Goal: Information Seeking & Learning: Learn about a topic

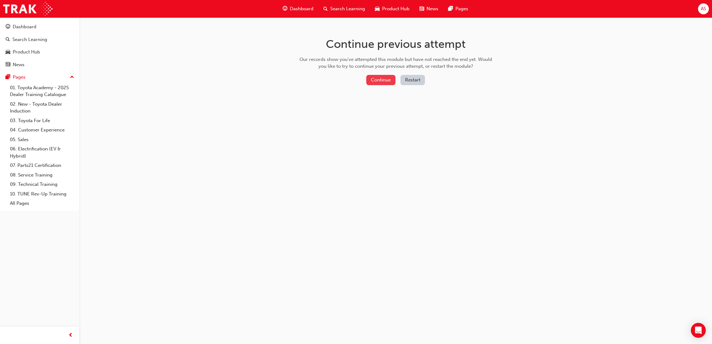
click at [376, 80] on button "Continue" at bounding box center [380, 80] width 29 height 10
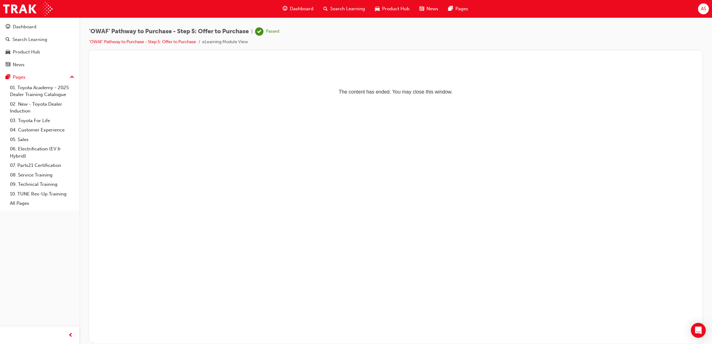
click at [304, 10] on span "Dashboard" at bounding box center [302, 8] width 24 height 7
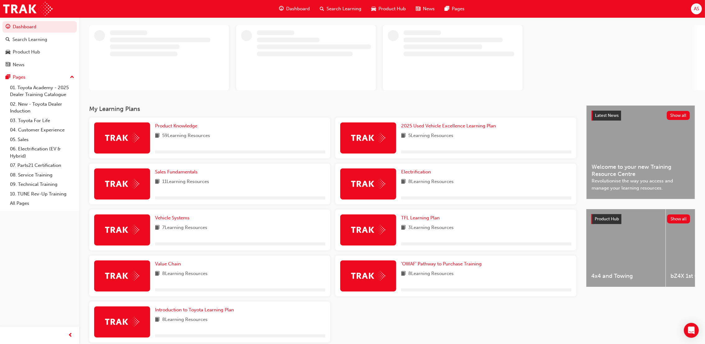
scroll to position [47, 0]
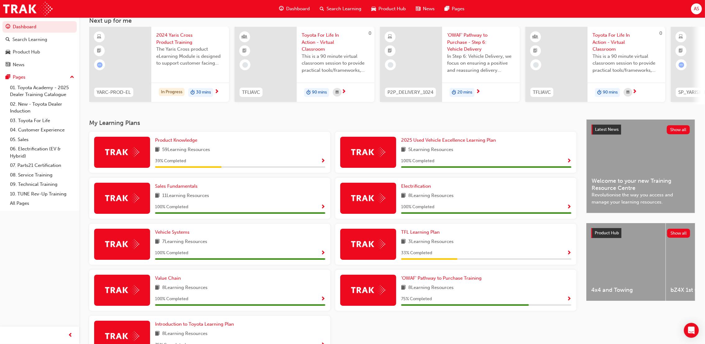
scroll to position [83, 0]
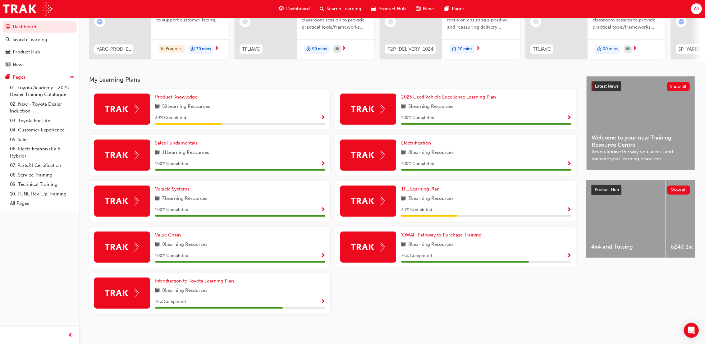
click at [441, 187] on link "TFL Learning Plan" at bounding box center [421, 188] width 41 height 7
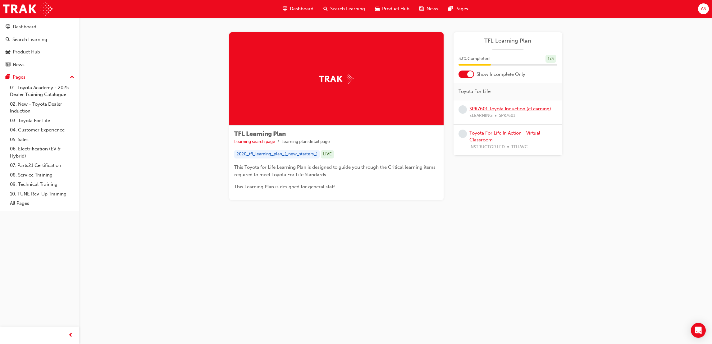
click at [508, 108] on link "SPK7601 Toyota Induction (eLearning)" at bounding box center [510, 109] width 82 height 6
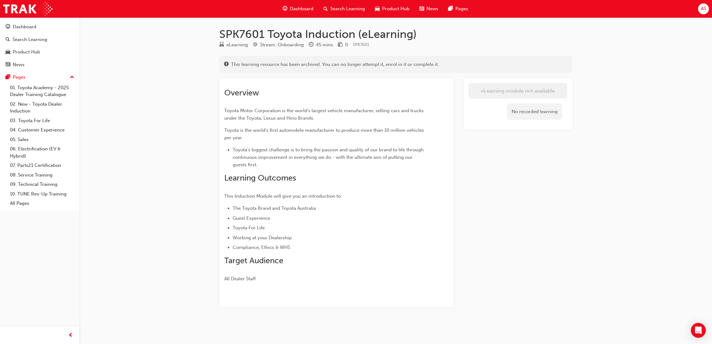
click at [301, 2] on div "Dashboard Search Learning Product Hub News Pages" at bounding box center [375, 9] width 200 height 18
click at [301, 7] on span "Dashboard" at bounding box center [302, 8] width 24 height 7
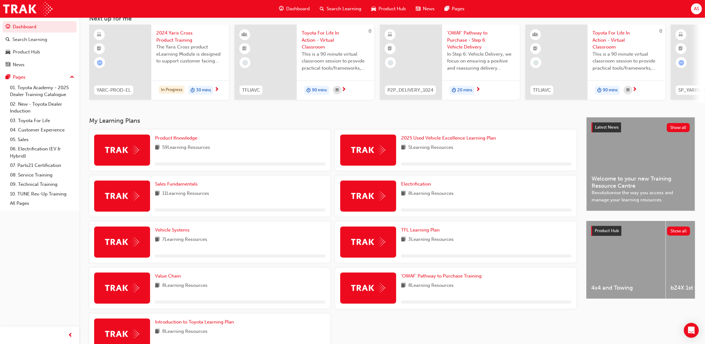
scroll to position [83, 0]
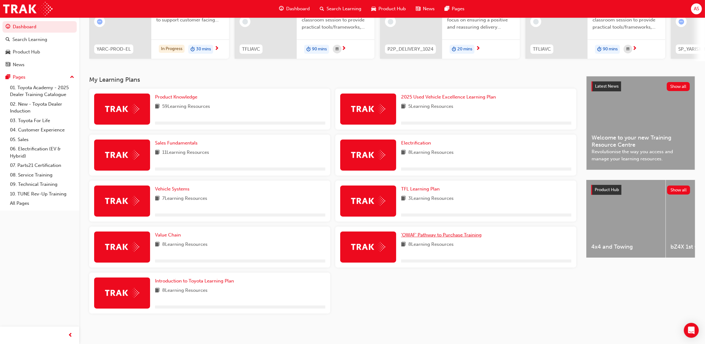
click at [454, 232] on span "'OWAF' Pathway to Purchase Training" at bounding box center [441, 235] width 80 height 6
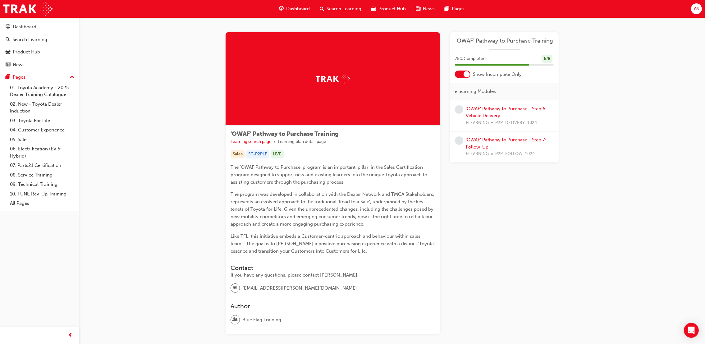
click at [530, 113] on div "'OWAF' Pathway to Purchase - Step 6: Vehicle Delivery ELEARNING P2P_DELIVERY_10…" at bounding box center [510, 115] width 88 height 21
click at [527, 111] on div "'OWAF' Pathway to Purchase - Step 6: Vehicle Delivery ELEARNING P2P_DELIVERY_10…" at bounding box center [510, 115] width 88 height 21
click at [526, 110] on link "'OWAF' Pathway to Purchase - Step 6: Vehicle Delivery" at bounding box center [506, 112] width 81 height 13
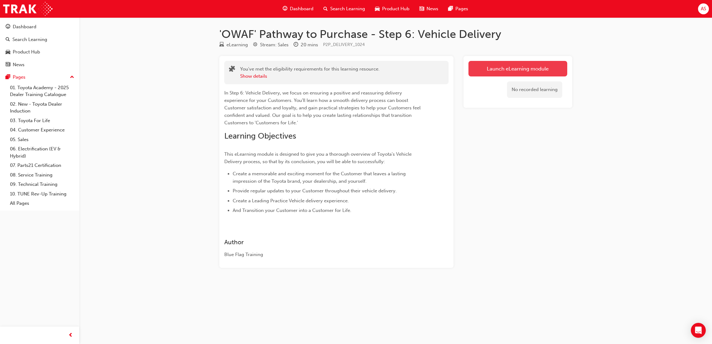
click at [516, 70] on link "Launch eLearning module" at bounding box center [517, 69] width 99 height 16
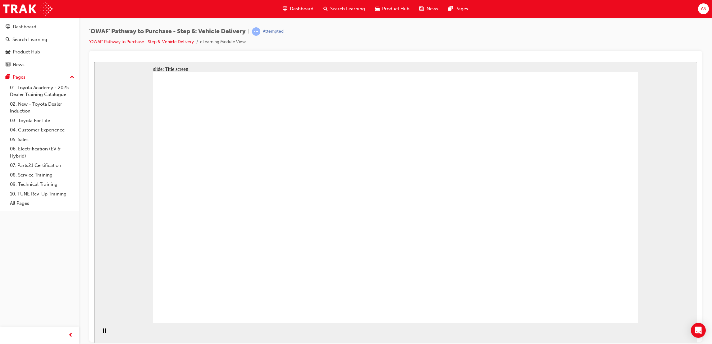
drag, startPoint x: 467, startPoint y: 204, endPoint x: 446, endPoint y: 221, distance: 26.3
